Goal: Task Accomplishment & Management: Use online tool/utility

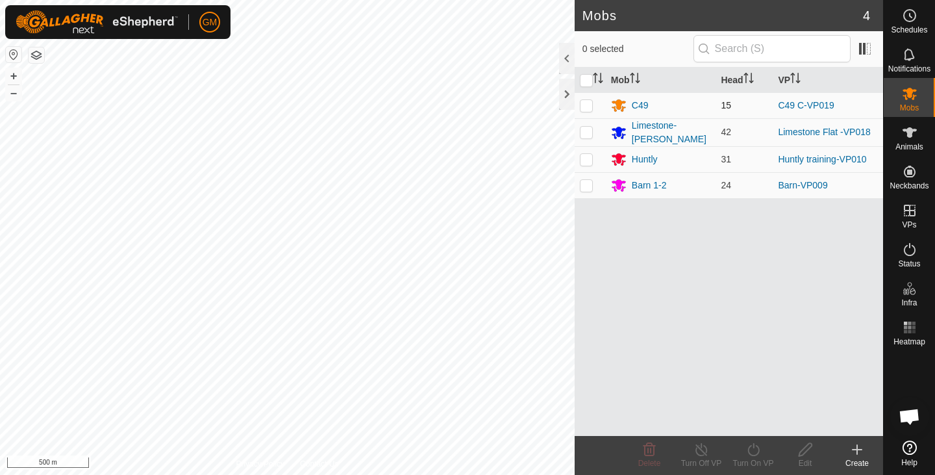
click at [589, 105] on p-checkbox at bounding box center [586, 105] width 13 height 10
checkbox input "true"
click at [754, 456] on icon at bounding box center [754, 450] width 16 height 16
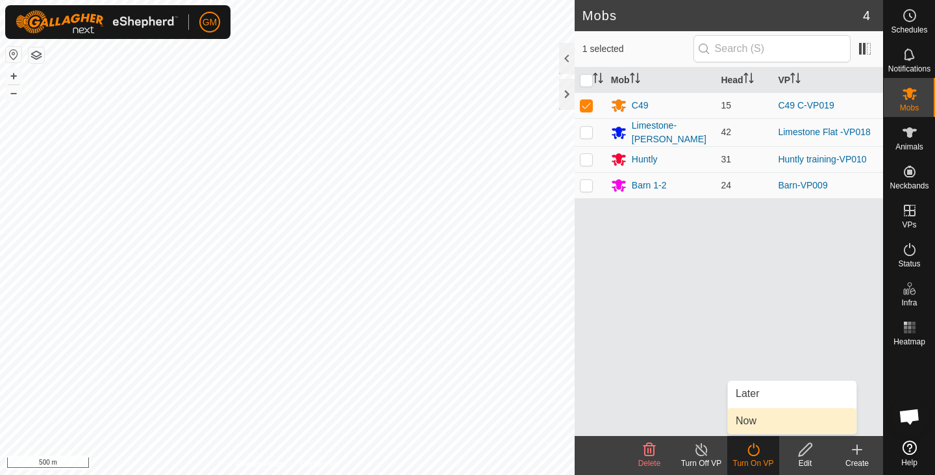
click at [750, 422] on link "Now" at bounding box center [792, 421] width 129 height 26
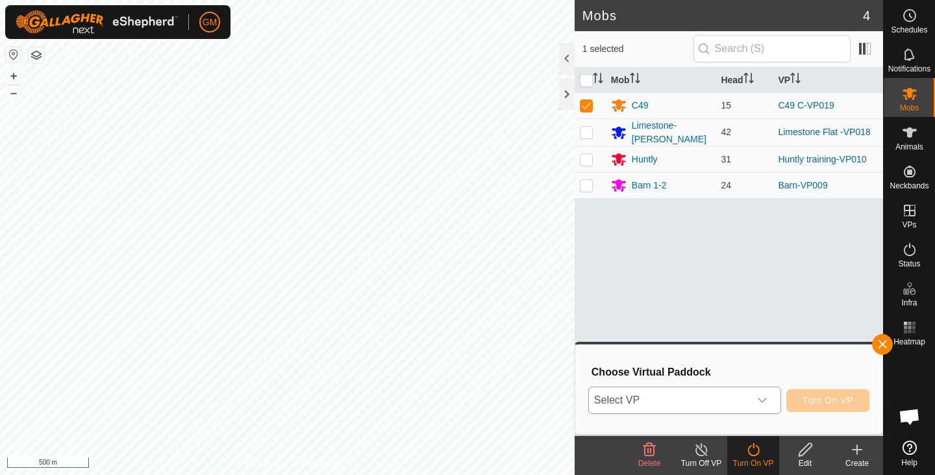
click at [761, 400] on icon "dropdown trigger" at bounding box center [762, 400] width 9 height 5
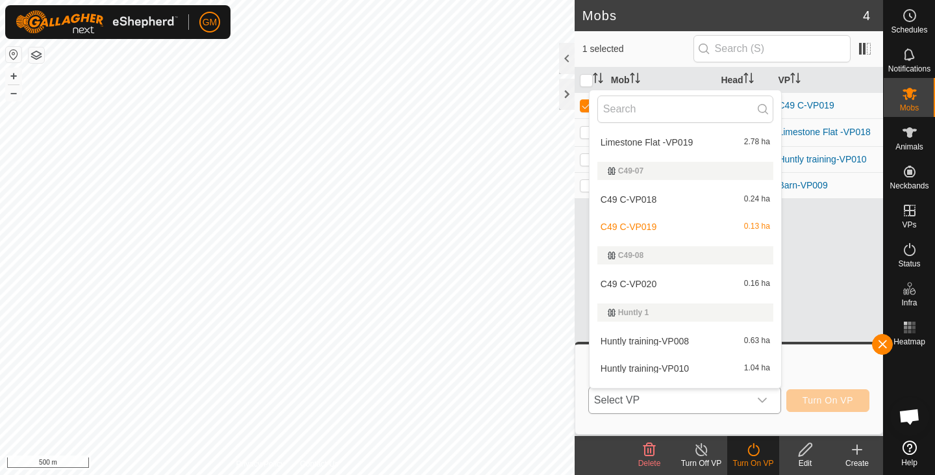
scroll to position [464, 0]
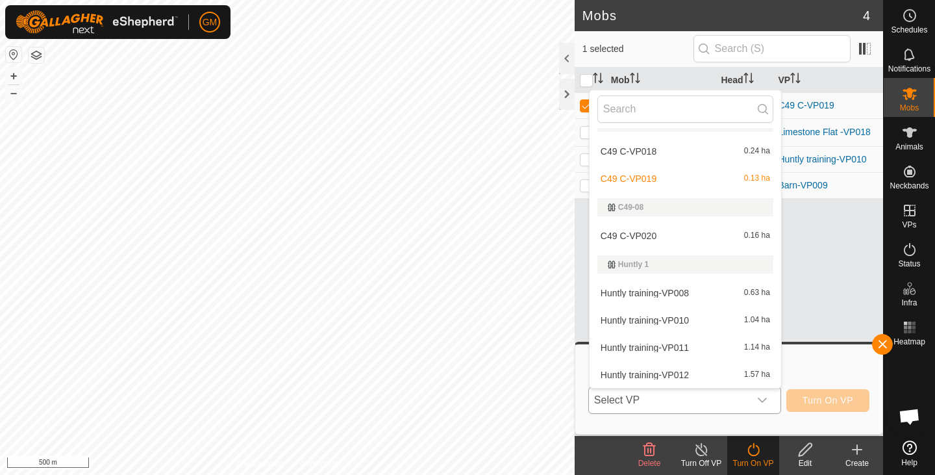
click at [670, 231] on li "C49 C-VP020 0.16 ha" at bounding box center [686, 236] width 192 height 26
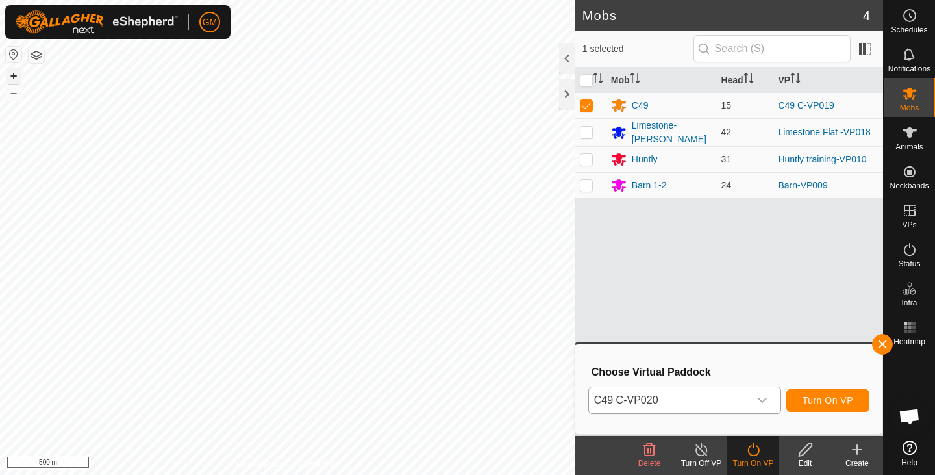
click at [16, 75] on button "+" at bounding box center [14, 76] width 16 height 16
click at [14, 73] on button "+" at bounding box center [14, 76] width 16 height 16
click at [851, 397] on span "Turn On VP" at bounding box center [828, 400] width 51 height 10
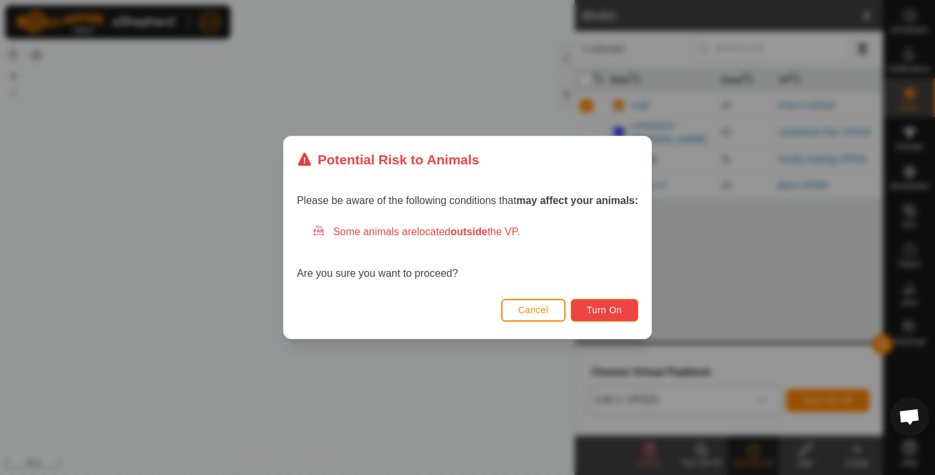
click at [628, 313] on button "Turn On" at bounding box center [605, 310] width 68 height 23
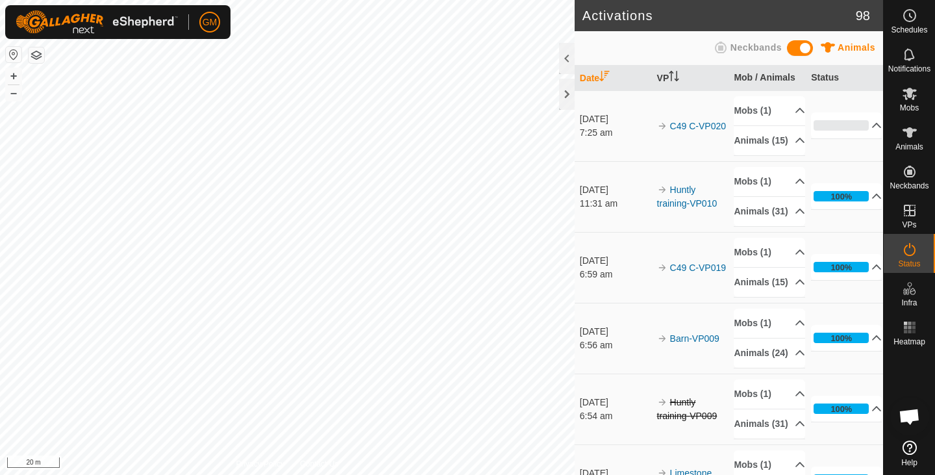
click at [352, 474] on html "GM Schedules Notifications Mobs Animals Neckbands VPs Status Infra Heatmap Help…" at bounding box center [467, 237] width 935 height 475
click at [338, 474] on html "GM Schedules Notifications Mobs Animals Neckbands VPs Status Infra Heatmap Help…" at bounding box center [467, 237] width 935 height 475
click at [907, 99] on icon at bounding box center [910, 94] width 14 height 12
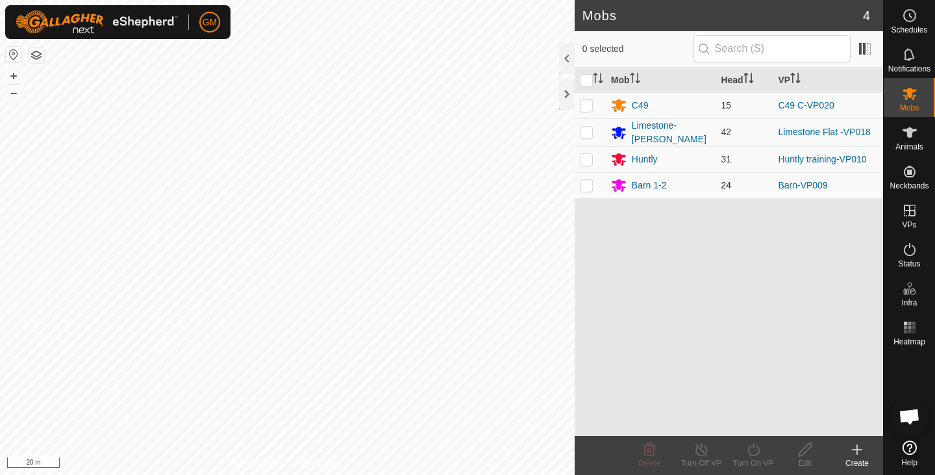
click at [589, 183] on p-checkbox at bounding box center [586, 185] width 13 height 10
checkbox input "true"
click at [754, 451] on icon at bounding box center [754, 450] width 16 height 16
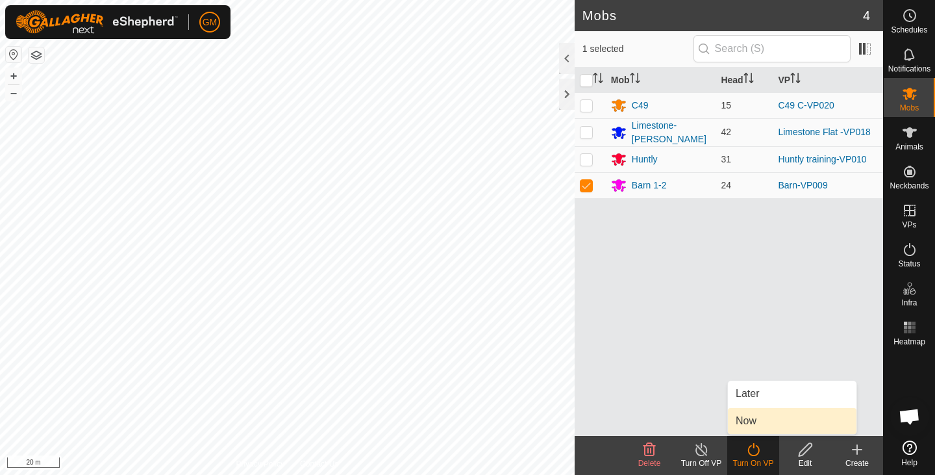
click at [746, 426] on link "Now" at bounding box center [792, 421] width 129 height 26
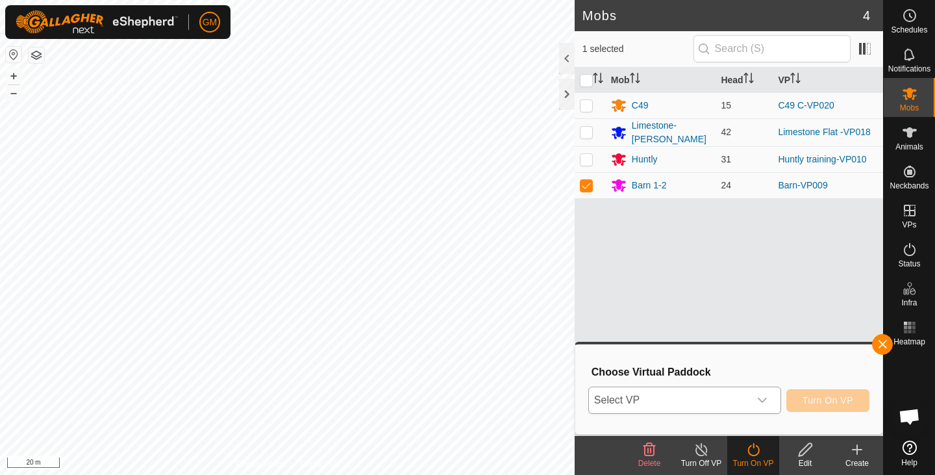
click at [763, 399] on icon "dropdown trigger" at bounding box center [762, 400] width 10 height 10
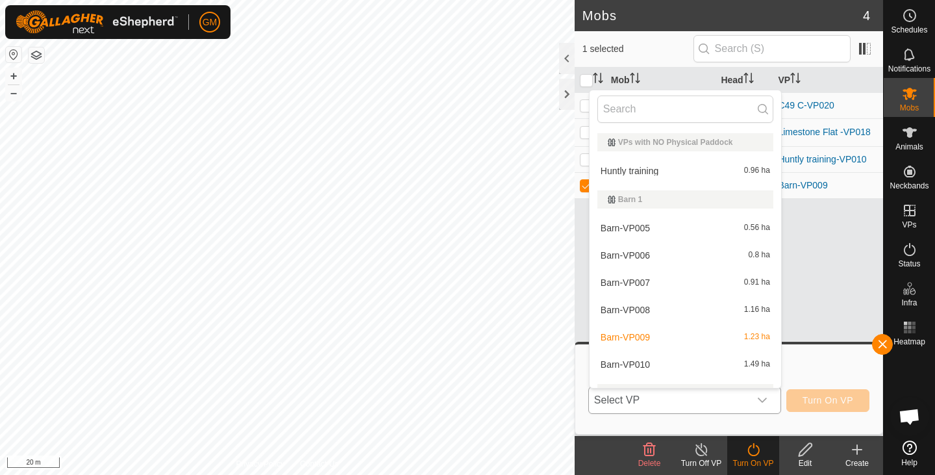
click at [706, 370] on li "Barn-VP010 1.49 ha" at bounding box center [686, 364] width 192 height 26
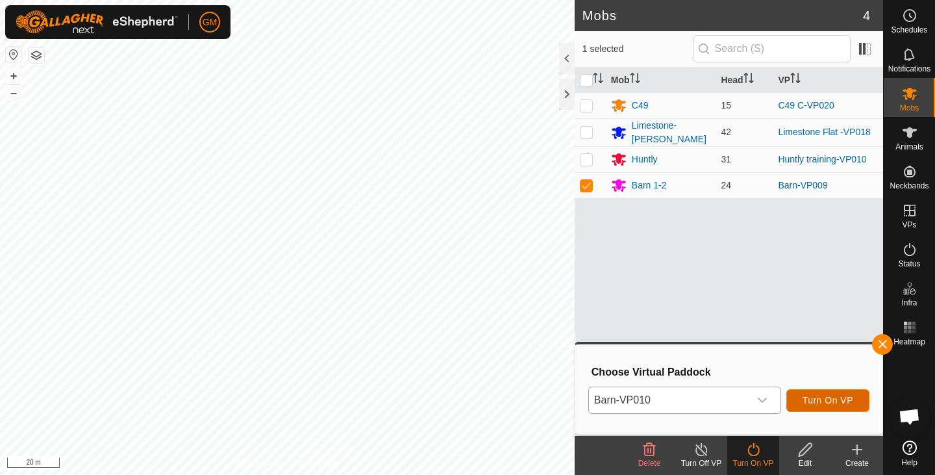
click at [824, 396] on span "Turn On VP" at bounding box center [828, 400] width 51 height 10
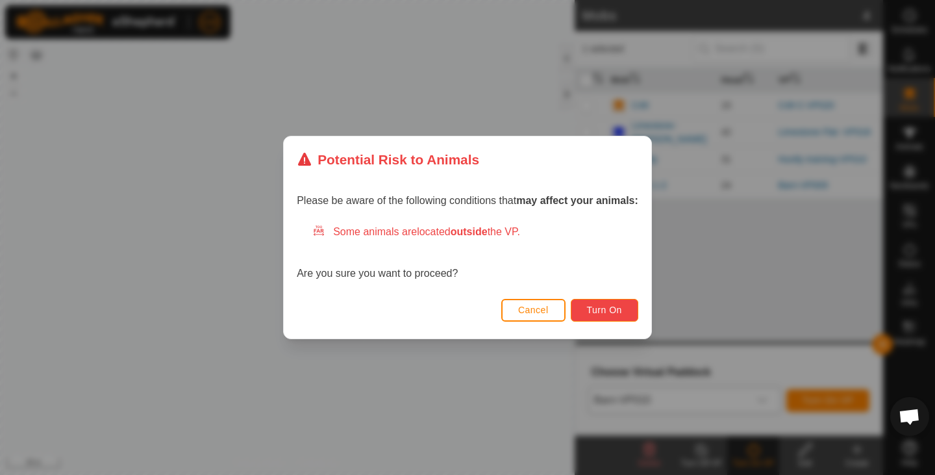
click at [618, 309] on span "Turn On" at bounding box center [604, 310] width 35 height 10
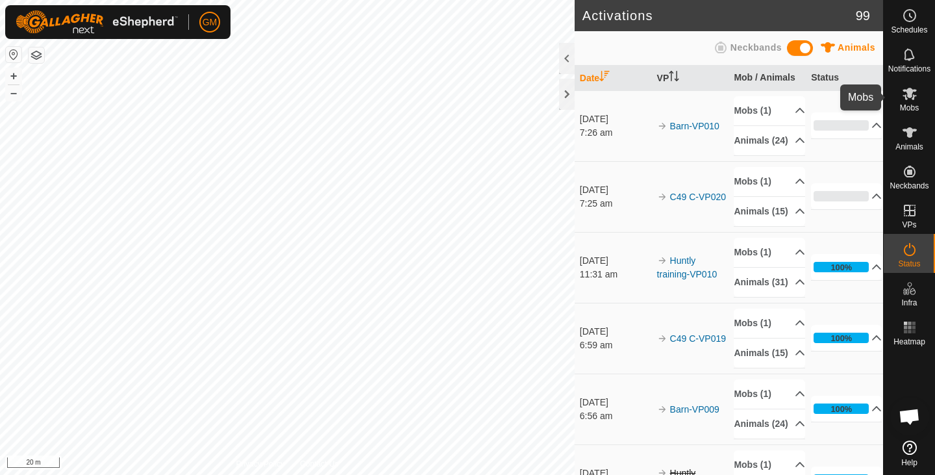
click at [910, 88] on icon at bounding box center [910, 94] width 14 height 12
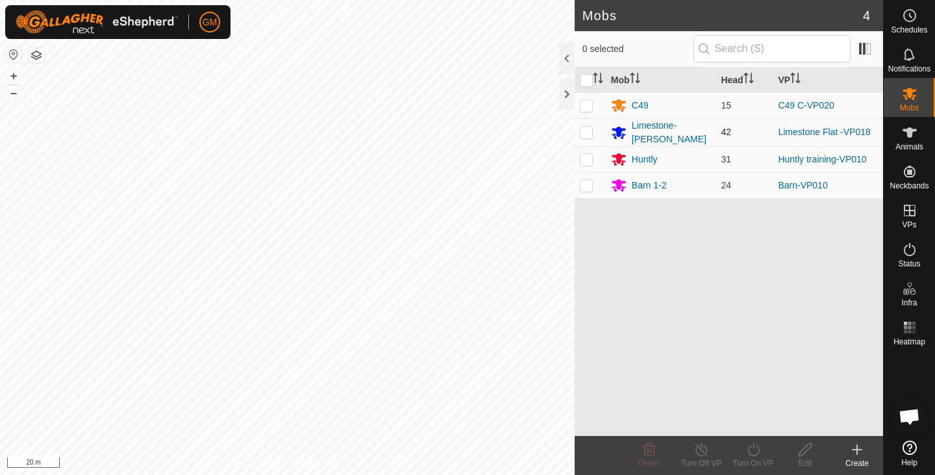
click at [587, 131] on p-checkbox at bounding box center [586, 132] width 13 height 10
checkbox input "true"
click at [752, 449] on icon at bounding box center [754, 450] width 16 height 16
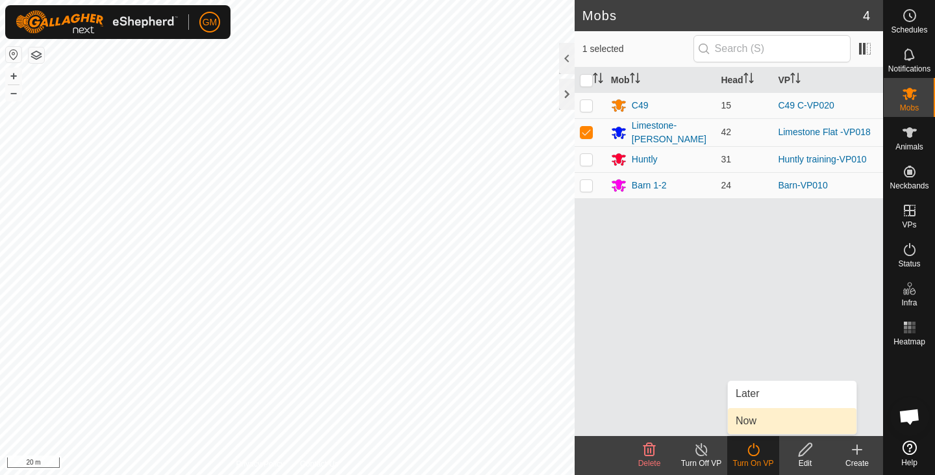
click at [755, 417] on link "Now" at bounding box center [792, 421] width 129 height 26
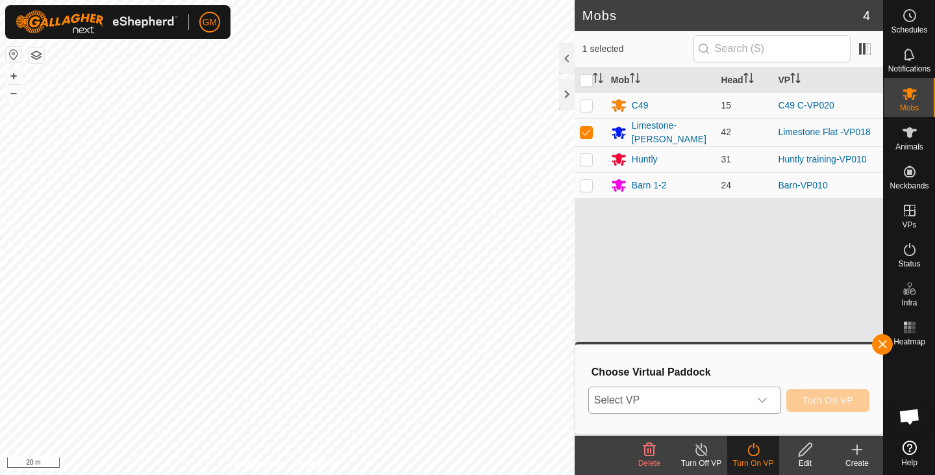
click at [765, 398] on icon "dropdown trigger" at bounding box center [762, 400] width 10 height 10
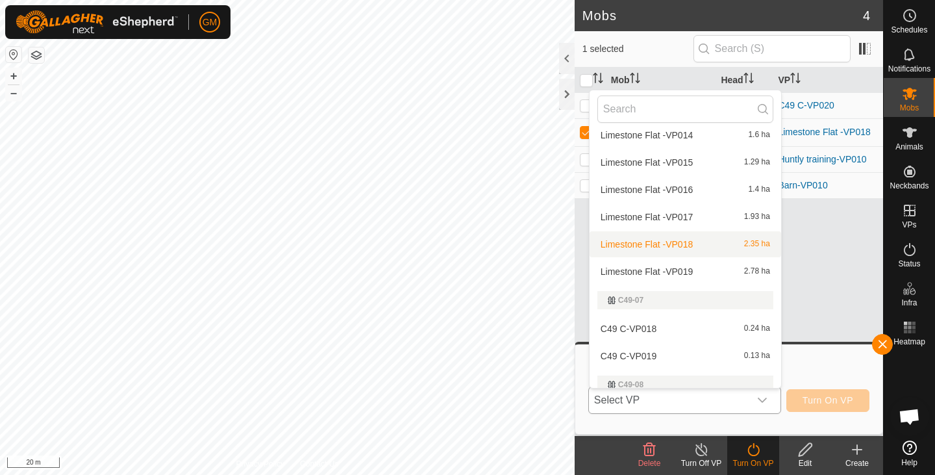
scroll to position [287, 0]
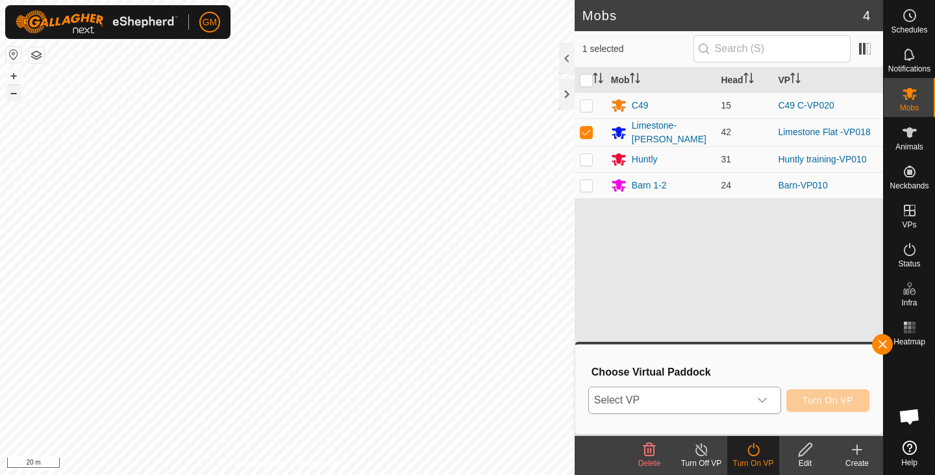
click at [14, 97] on button "–" at bounding box center [14, 93] width 16 height 16
click at [761, 401] on icon "dropdown trigger" at bounding box center [762, 400] width 9 height 5
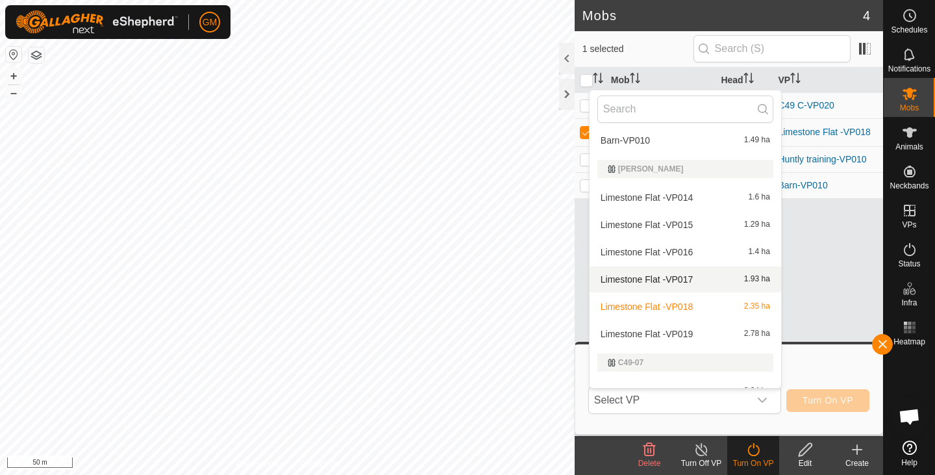
scroll to position [225, 0]
click at [699, 335] on li "Limestone Flat -VP019 2.78 ha" at bounding box center [686, 333] width 192 height 26
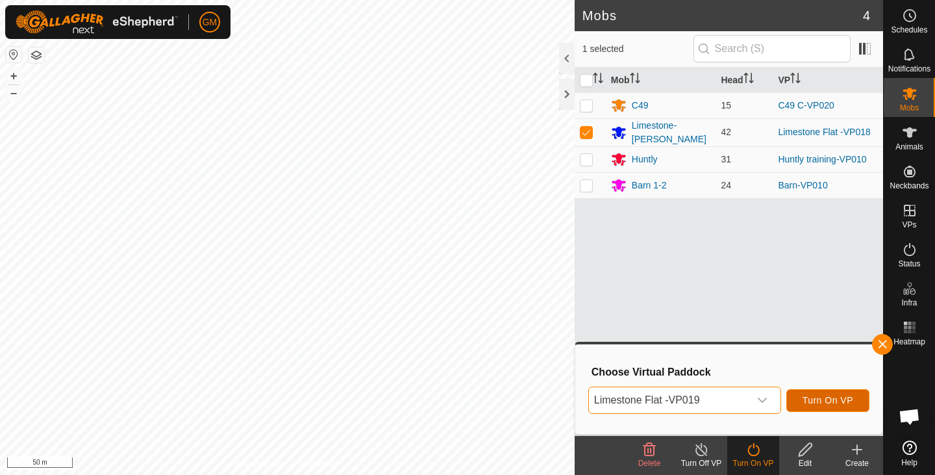
click at [811, 398] on span "Turn On VP" at bounding box center [828, 400] width 51 height 10
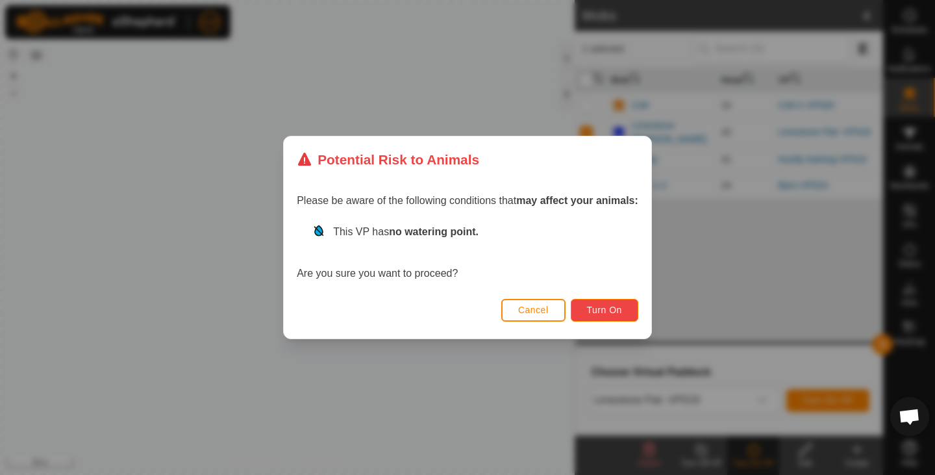
click at [622, 309] on span "Turn On" at bounding box center [604, 310] width 35 height 10
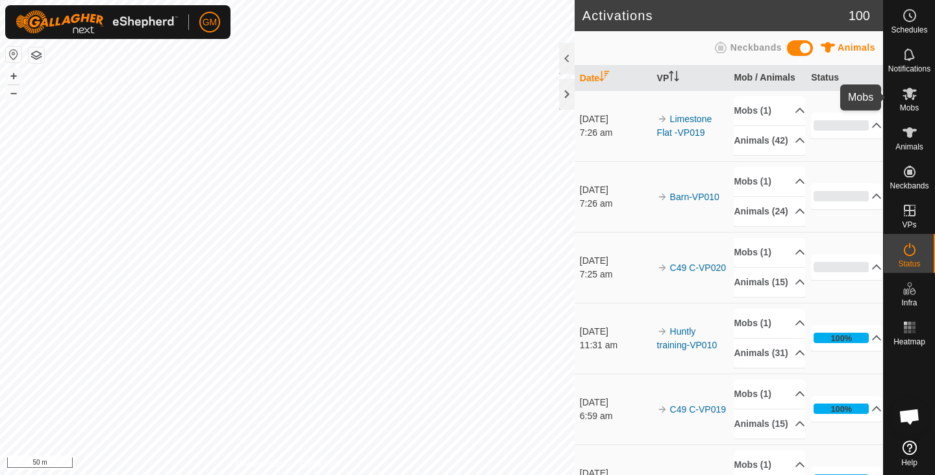
click at [907, 95] on icon at bounding box center [910, 94] width 14 height 12
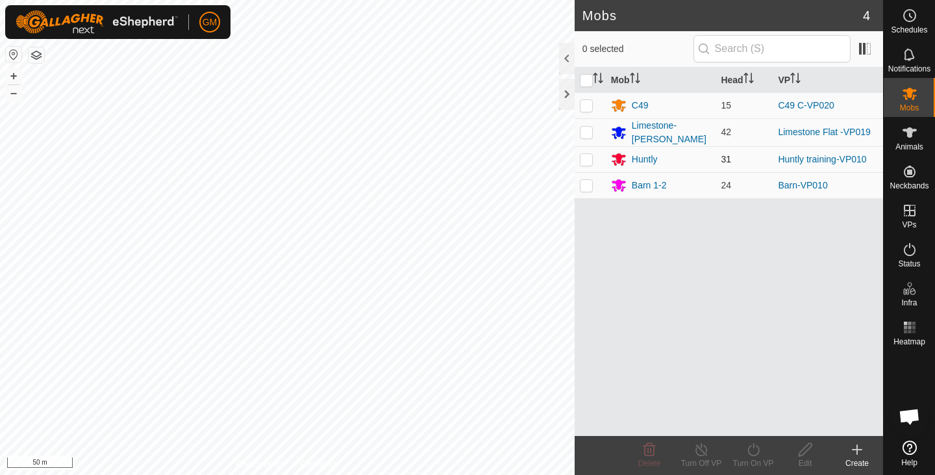
click at [590, 155] on p-checkbox at bounding box center [586, 159] width 13 height 10
checkbox input "true"
click at [479, 474] on html "GM Schedules Notifications Mobs Animals Neckbands VPs Status Infra Heatmap Help…" at bounding box center [467, 237] width 935 height 475
click at [753, 448] on icon at bounding box center [754, 450] width 16 height 16
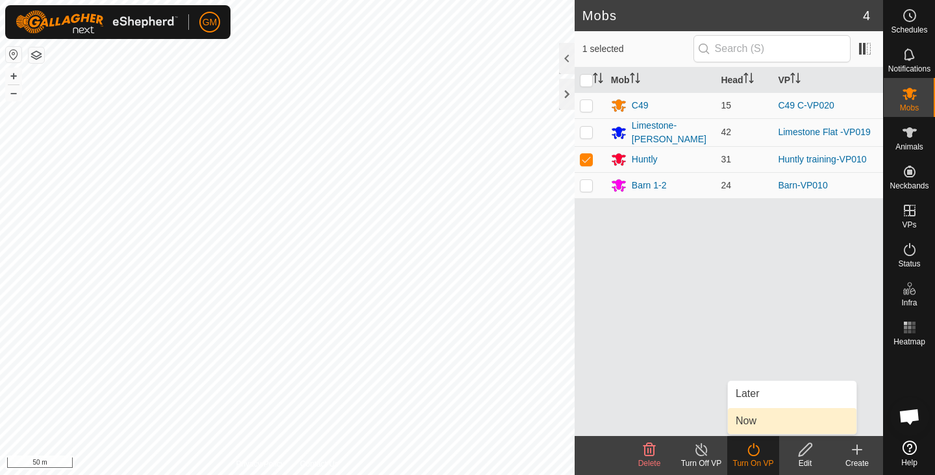
click at [753, 422] on link "Now" at bounding box center [792, 421] width 129 height 26
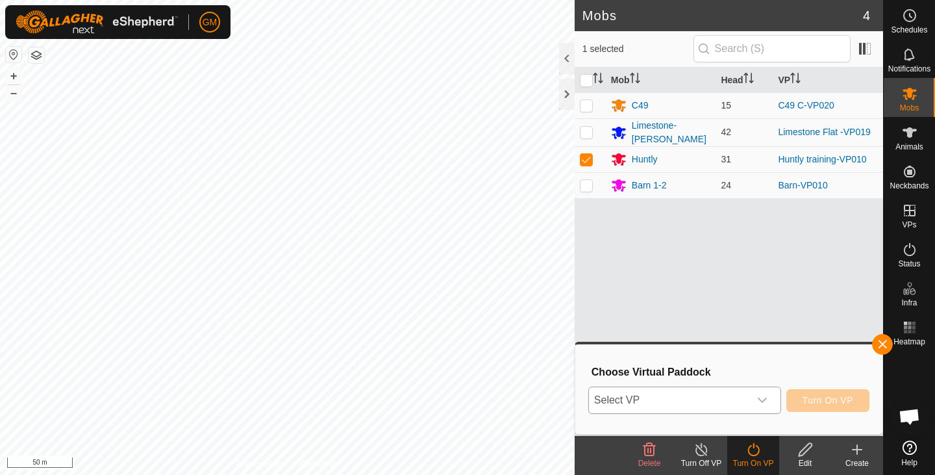
click at [763, 399] on icon "dropdown trigger" at bounding box center [762, 400] width 10 height 10
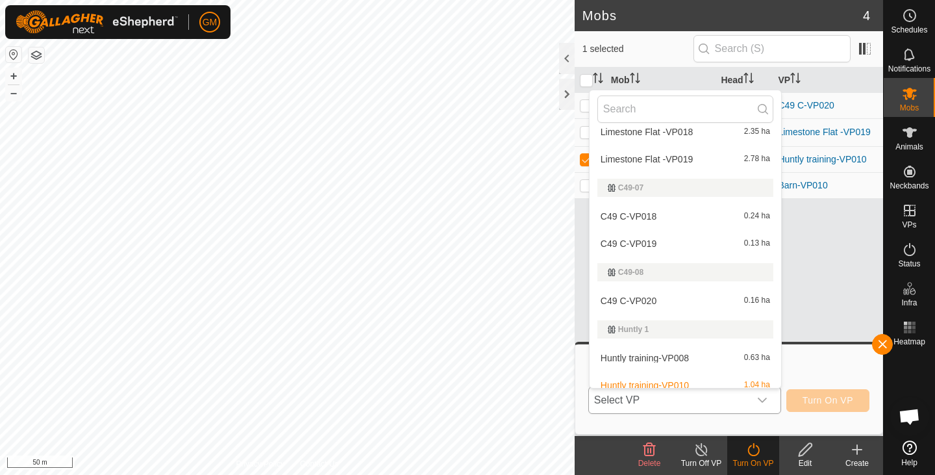
scroll to position [464, 0]
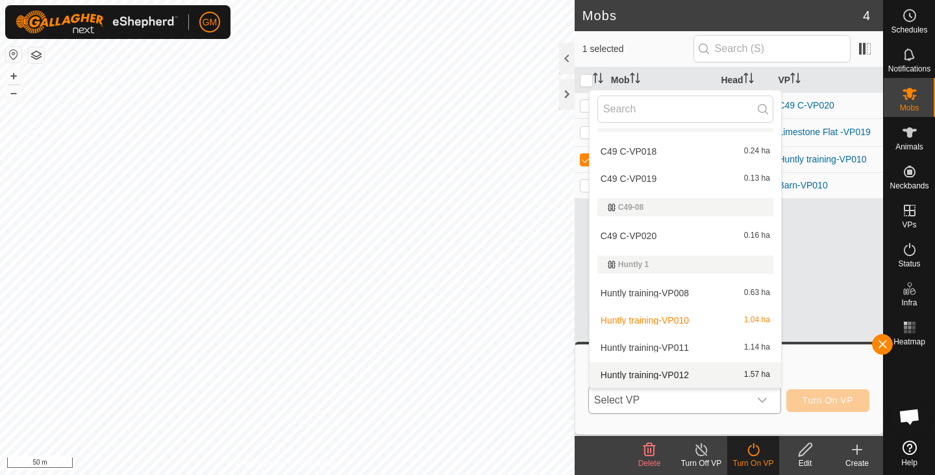
click at [719, 373] on div "Huntly training-VP012 1.57 ha" at bounding box center [686, 375] width 176 height 16
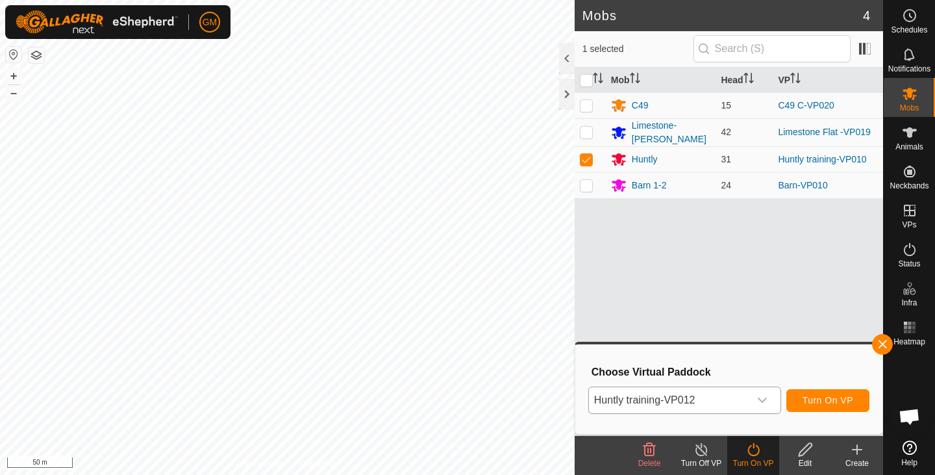
click at [767, 394] on div "dropdown trigger" at bounding box center [763, 400] width 26 height 26
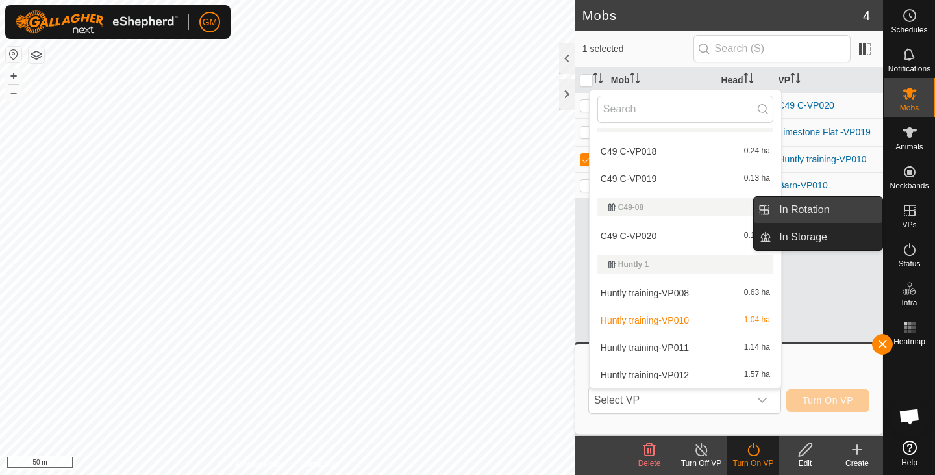
click at [827, 209] on link "In Rotation" at bounding box center [827, 210] width 111 height 26
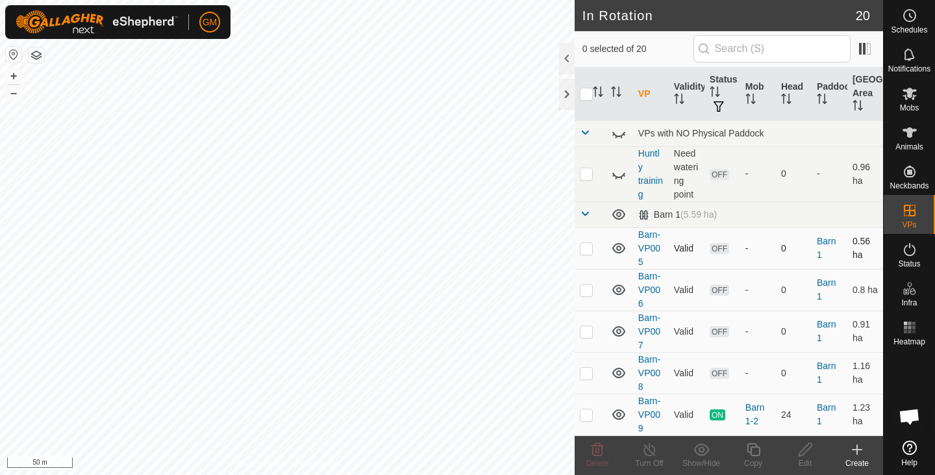
checkbox input "true"
click at [799, 455] on icon at bounding box center [805, 449] width 13 height 13
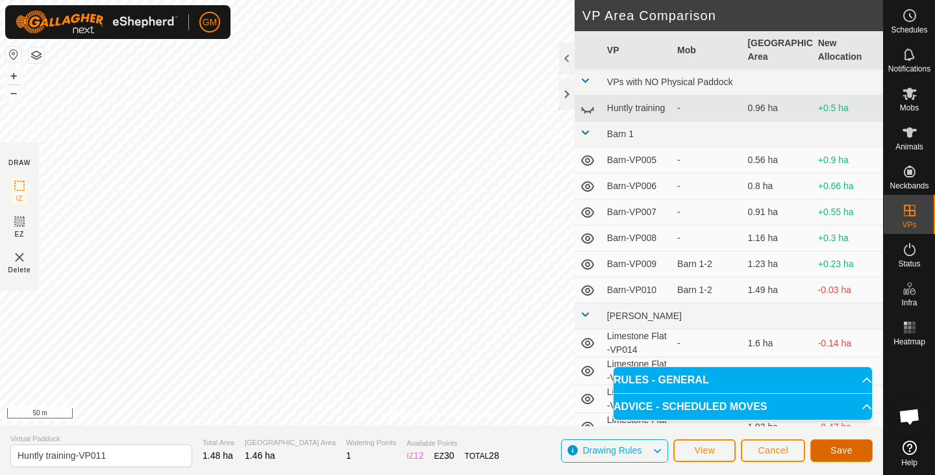
click at [840, 450] on span "Save" at bounding box center [842, 450] width 22 height 10
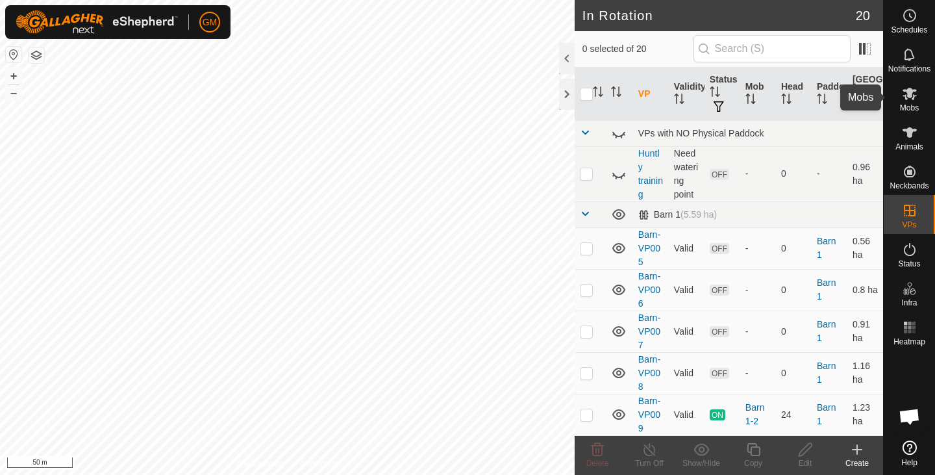
click at [911, 96] on icon at bounding box center [910, 94] width 14 height 12
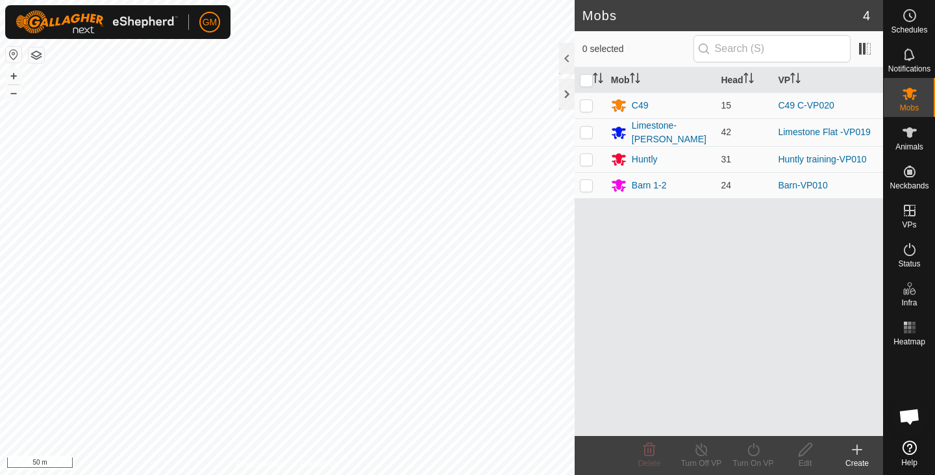
click at [911, 96] on icon at bounding box center [910, 94] width 14 height 12
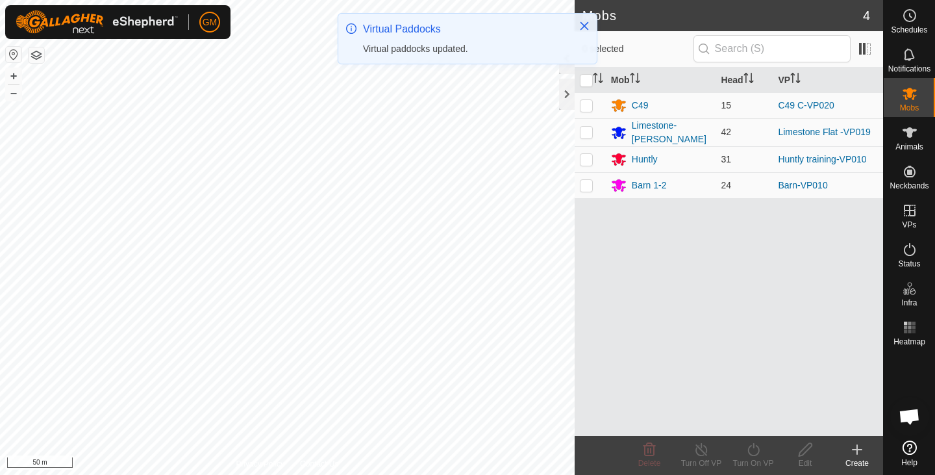
click at [589, 158] on p-checkbox at bounding box center [586, 159] width 13 height 10
checkbox input "true"
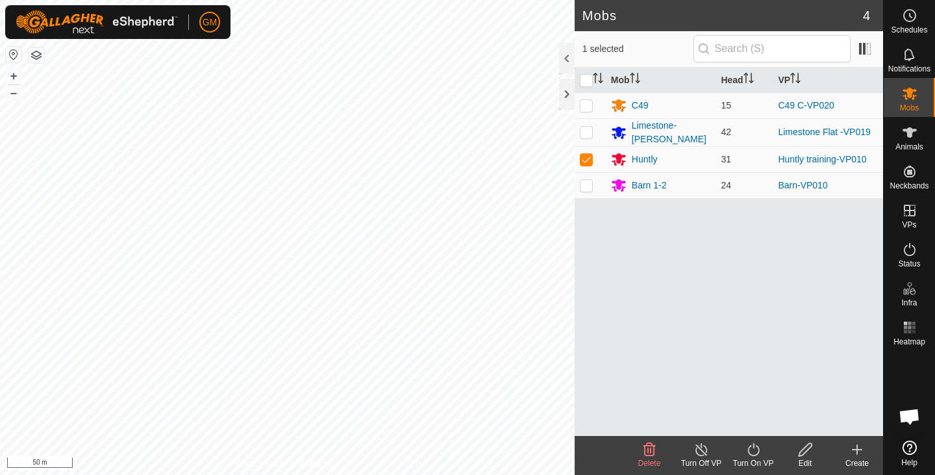
click at [751, 448] on icon at bounding box center [754, 450] width 16 height 16
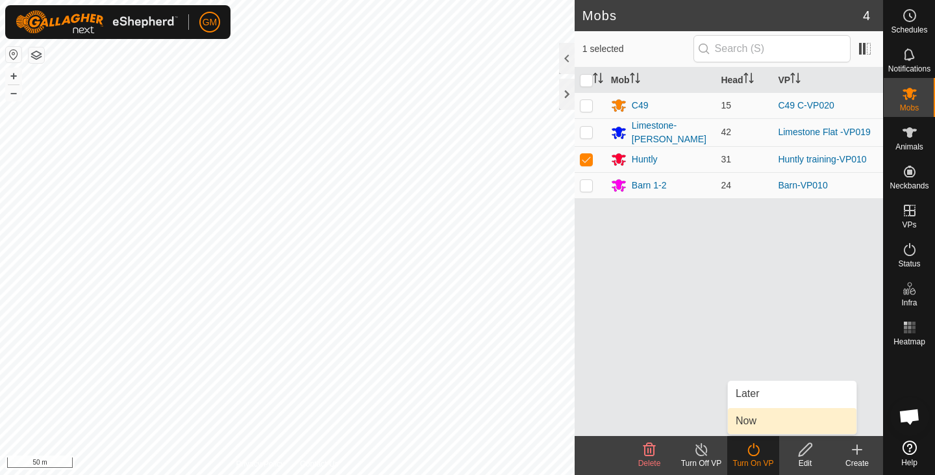
click at [747, 425] on link "Now" at bounding box center [792, 421] width 129 height 26
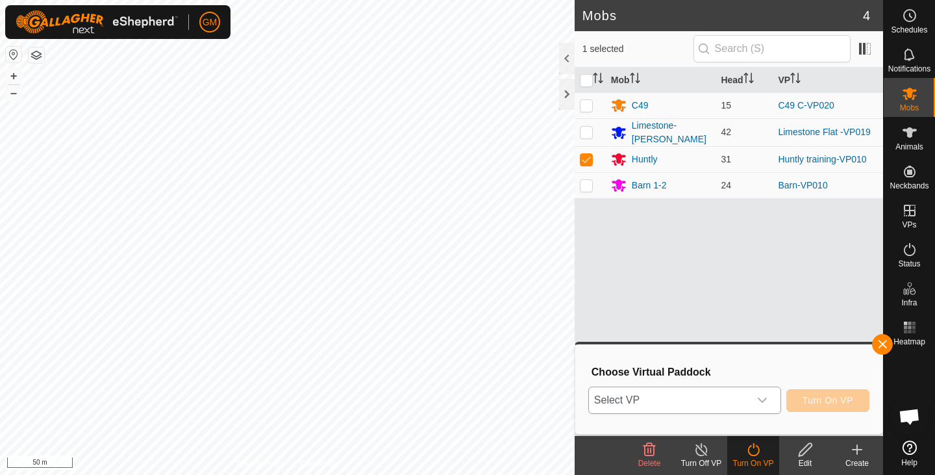
click at [764, 399] on icon "dropdown trigger" at bounding box center [762, 400] width 10 height 10
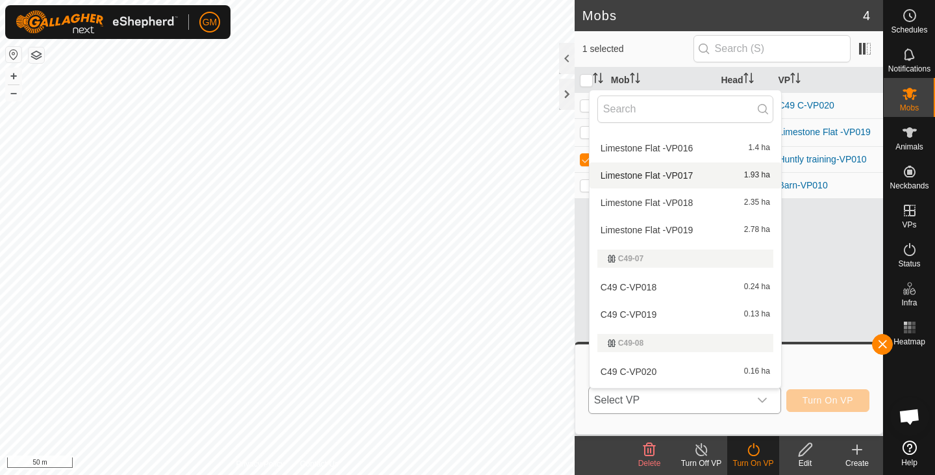
scroll to position [464, 0]
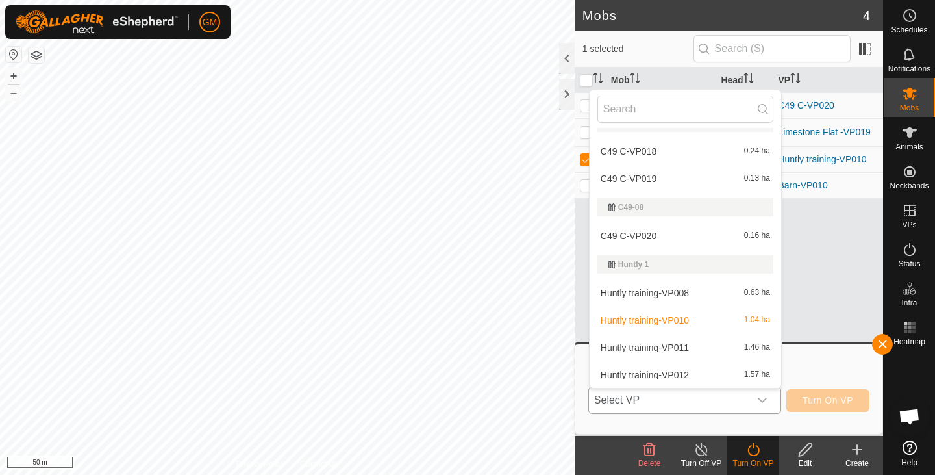
click at [684, 346] on li "Huntly training-VP011 1.46 ha" at bounding box center [686, 348] width 192 height 26
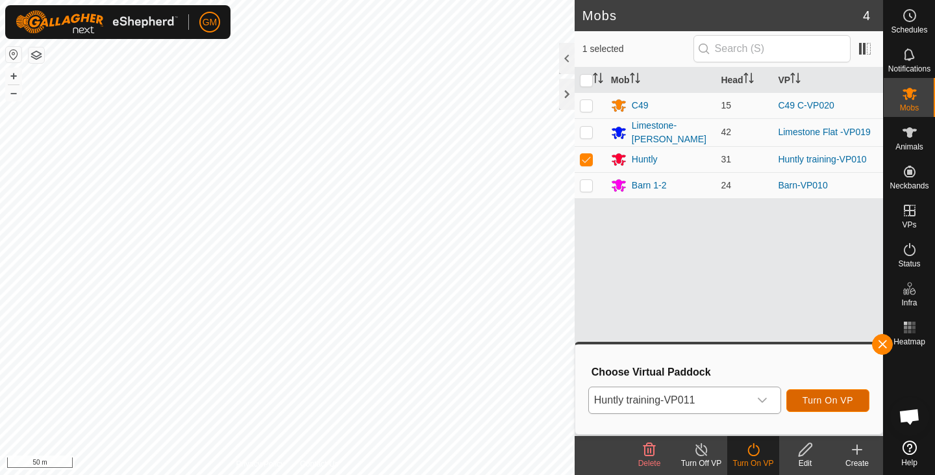
click at [805, 398] on span "Turn On VP" at bounding box center [828, 400] width 51 height 10
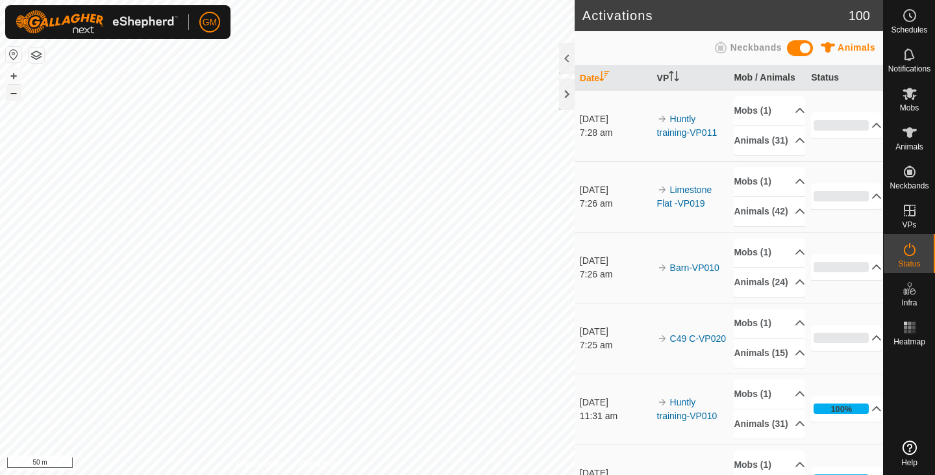
click at [16, 94] on button "–" at bounding box center [14, 93] width 16 height 16
